Goal: Find specific page/section: Find specific page/section

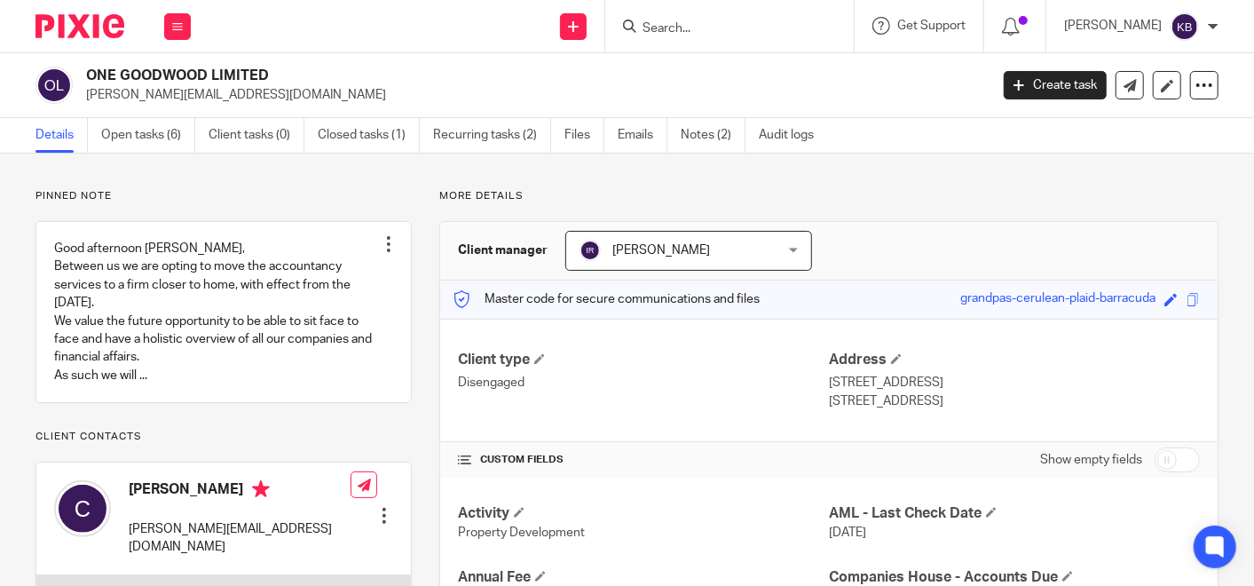
click at [669, 27] on input "Search" at bounding box center [721, 29] width 160 height 16
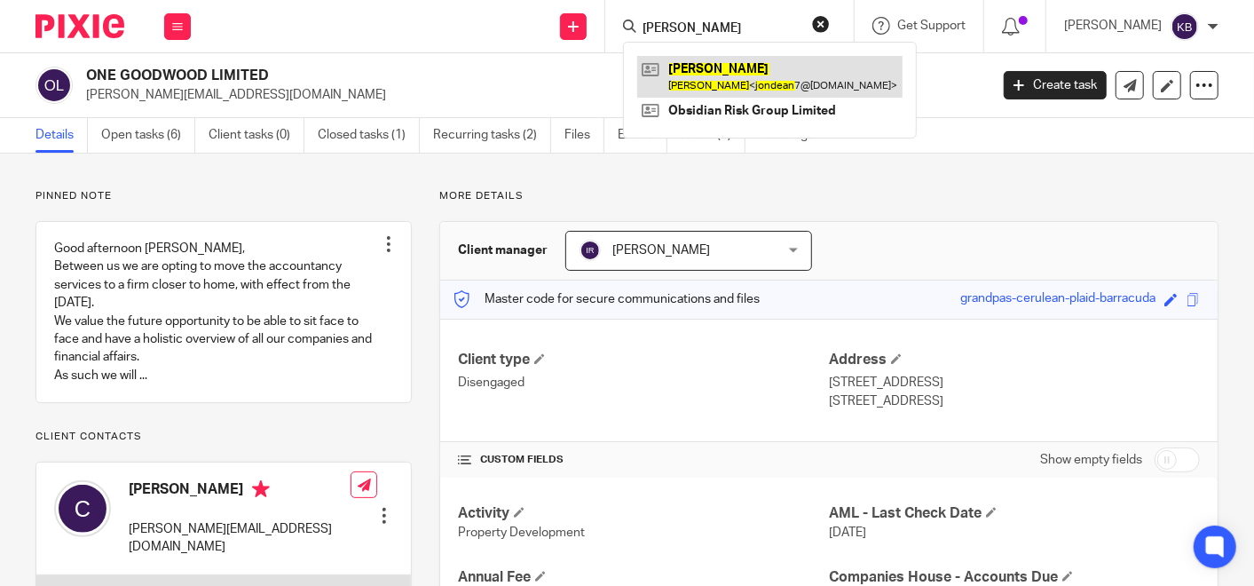
type input "[PERSON_NAME]"
click at [782, 78] on link at bounding box center [769, 76] width 265 height 41
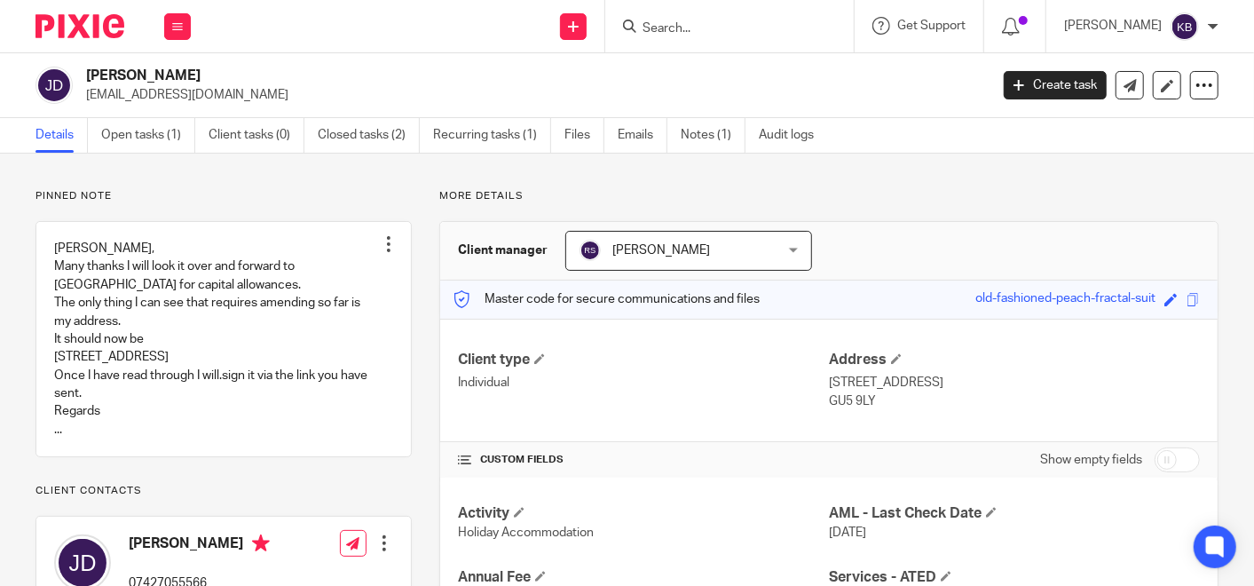
click at [691, 26] on input "Search" at bounding box center [721, 29] width 160 height 16
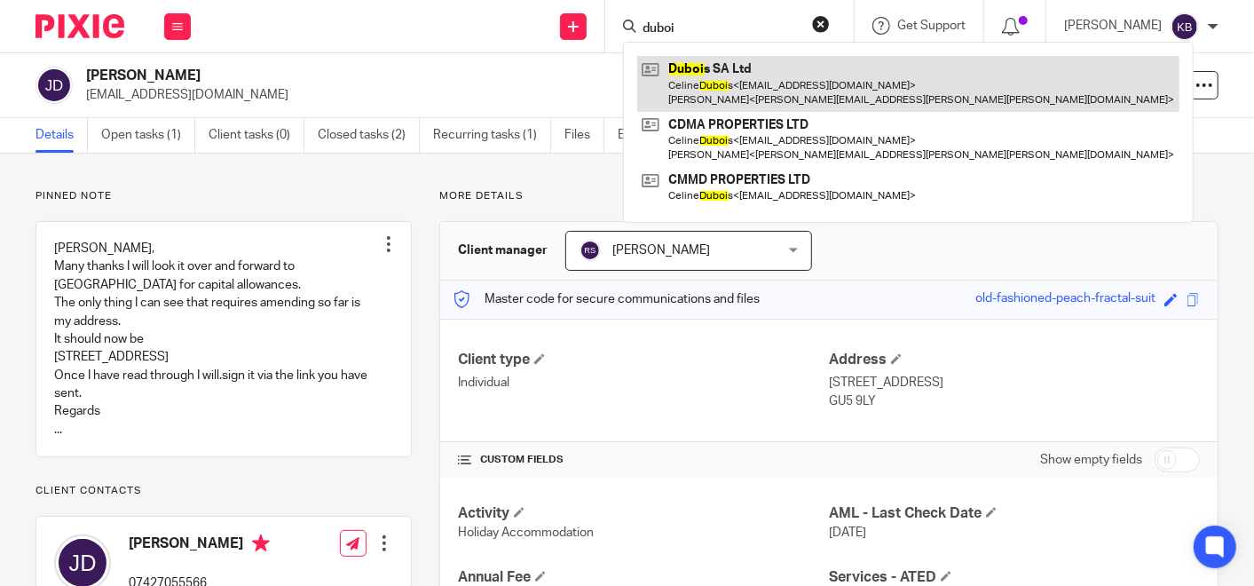
type input "duboi"
click at [745, 86] on link at bounding box center [908, 83] width 542 height 55
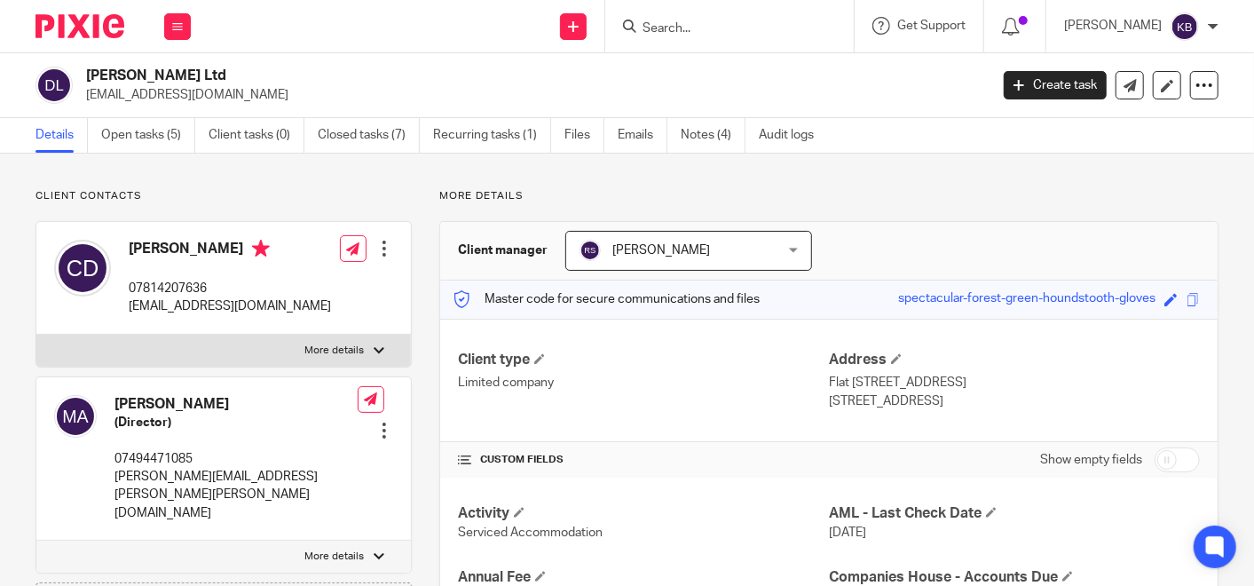
click at [578, 133] on link "Files" at bounding box center [584, 135] width 40 height 35
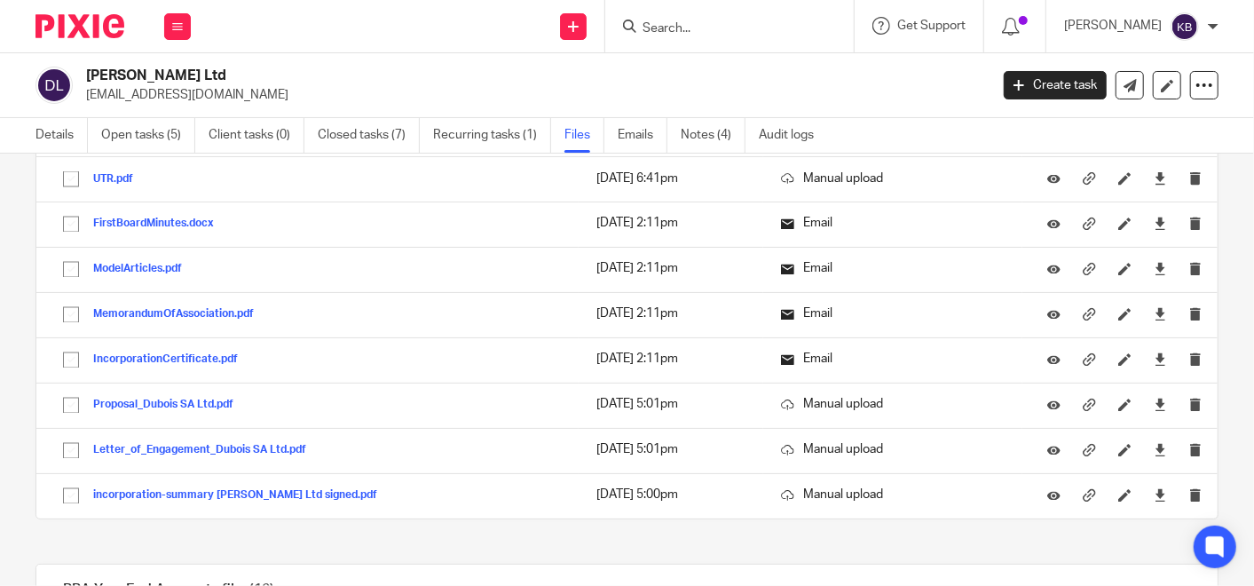
scroll to position [1873, 0]
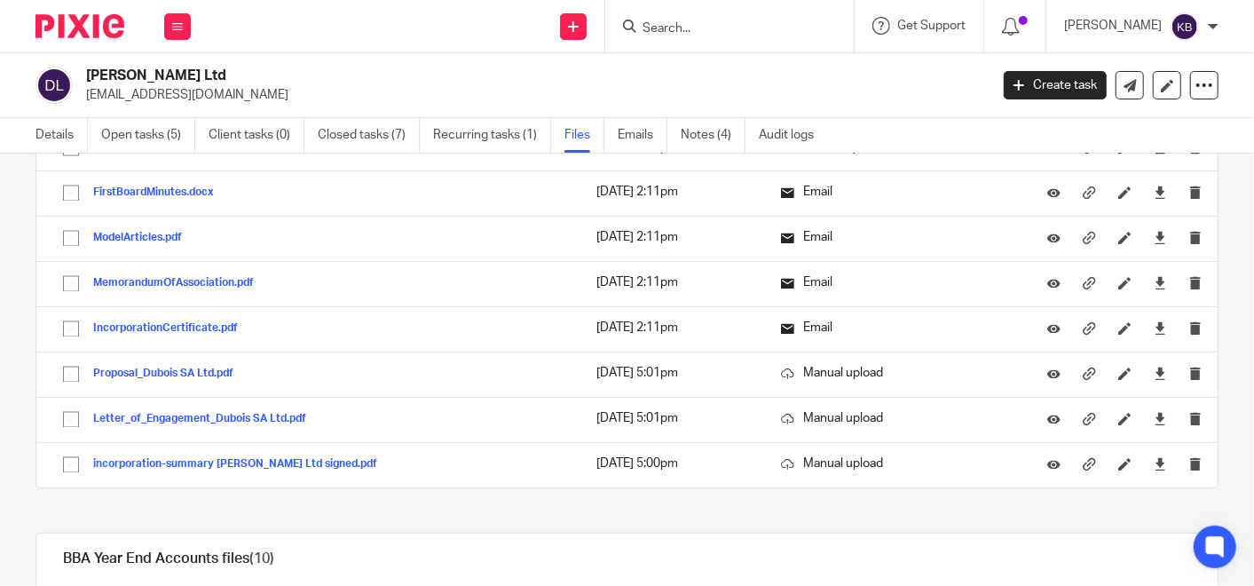
click at [679, 21] on input "Search" at bounding box center [721, 29] width 160 height 16
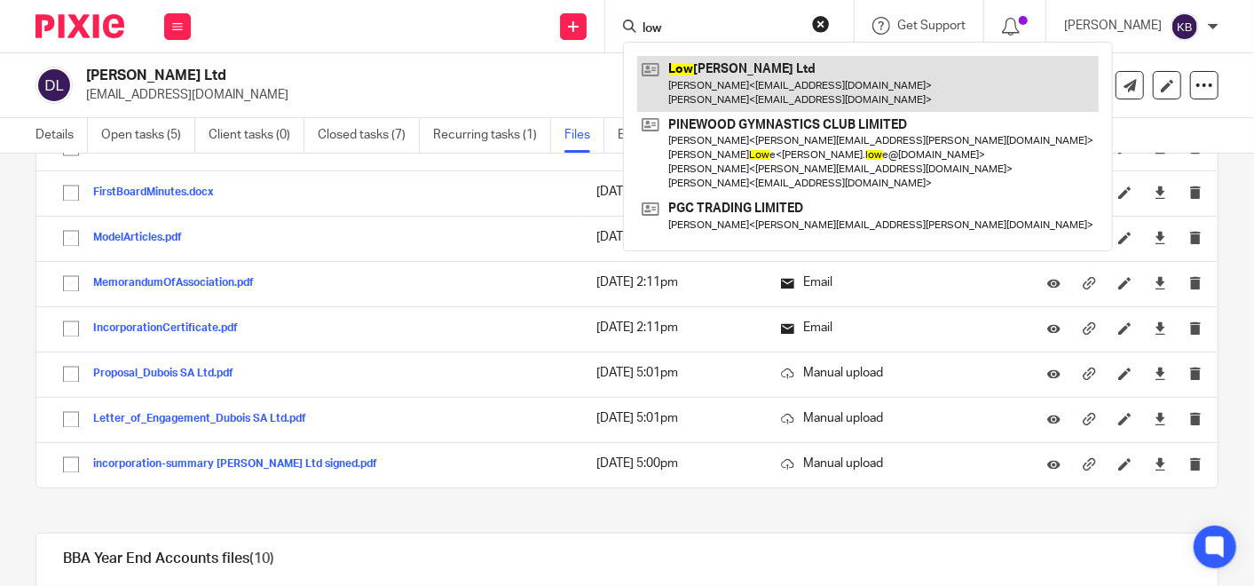
type input "low"
click at [728, 82] on link at bounding box center [867, 83] width 461 height 55
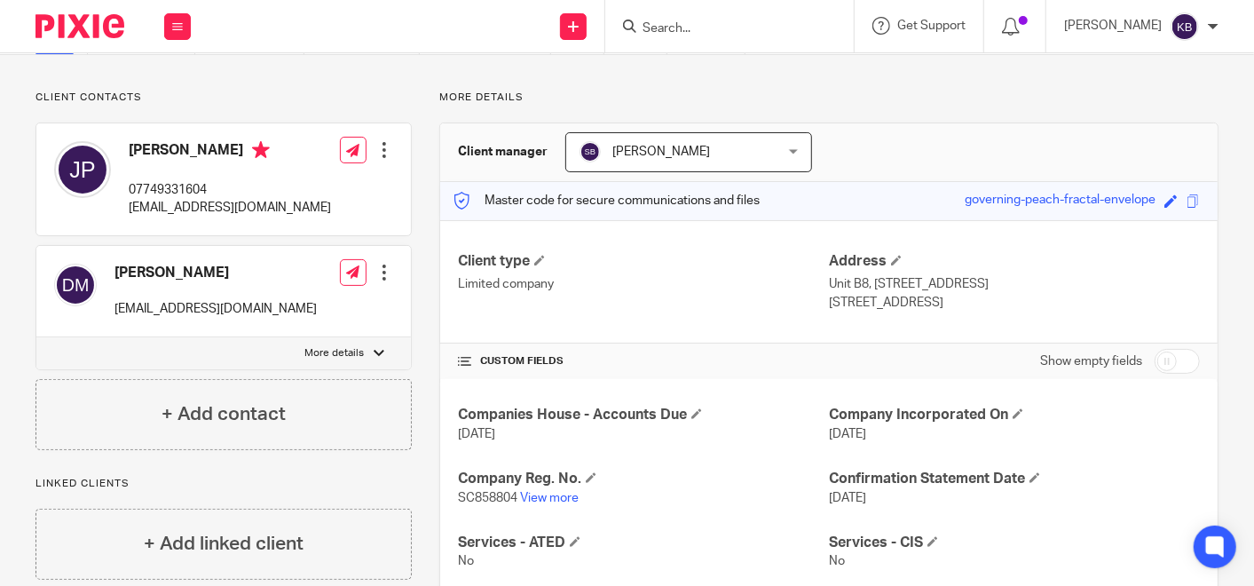
scroll to position [197, 0]
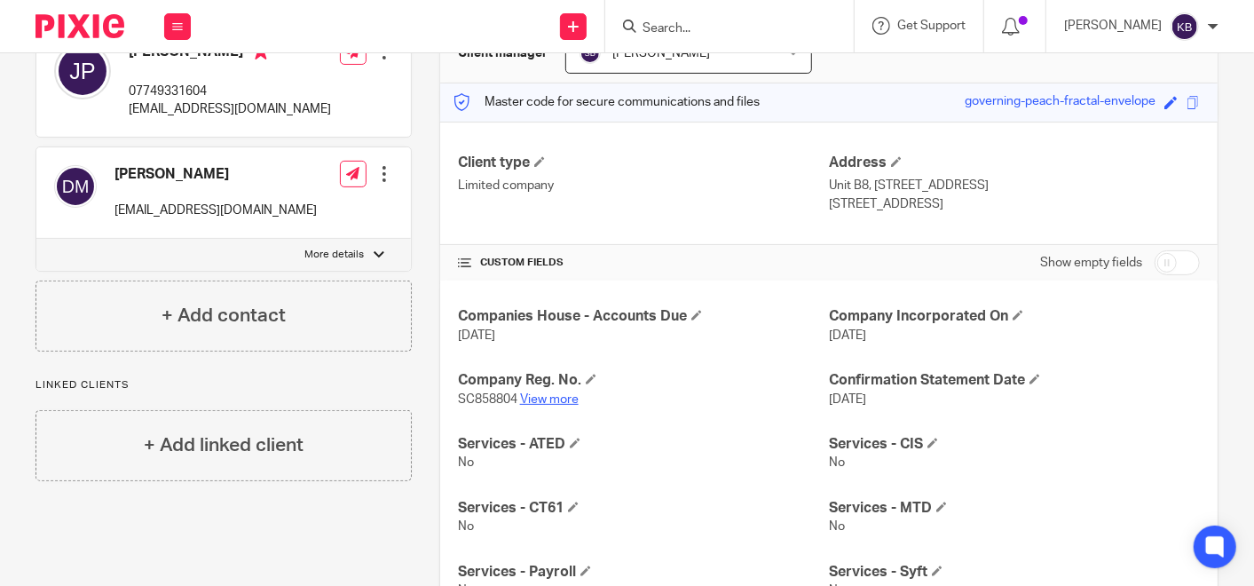
click at [534, 393] on link "View more" at bounding box center [549, 399] width 59 height 12
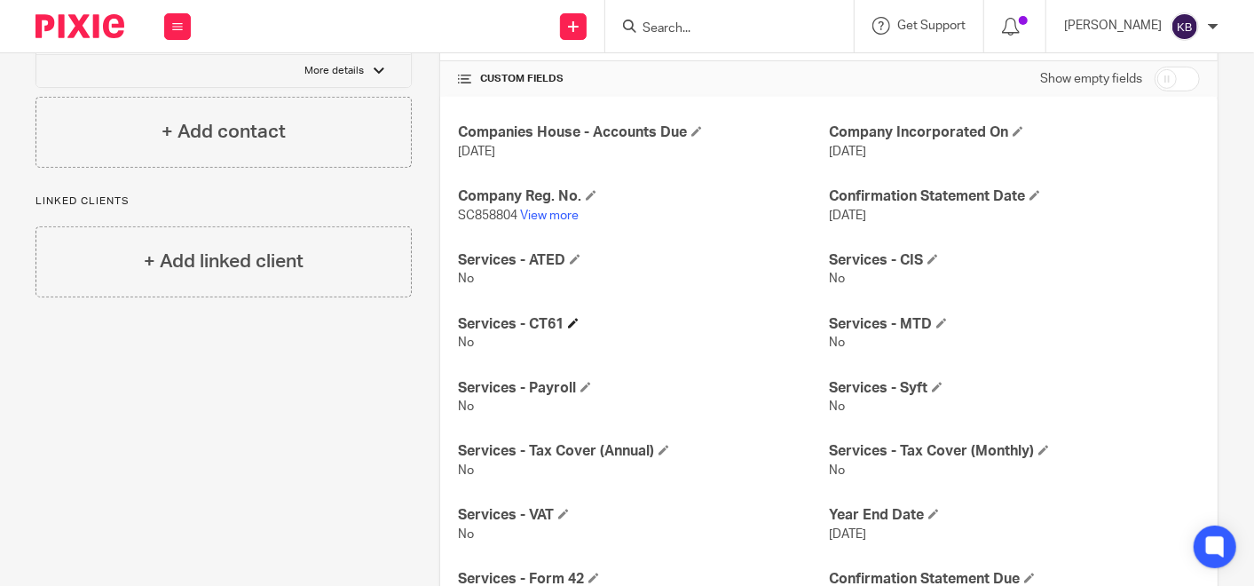
scroll to position [463, 0]
